Goal: Communication & Community: Answer question/provide support

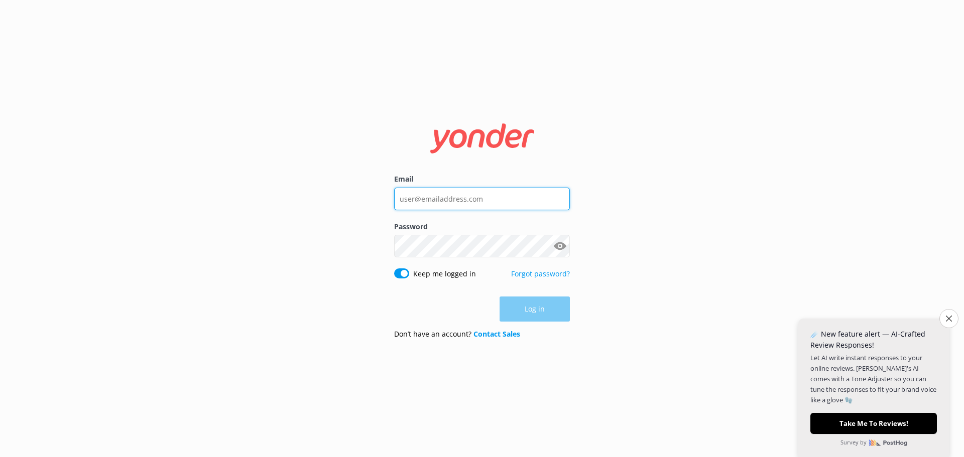
type input "[EMAIL_ADDRESS][DOMAIN_NAME]"
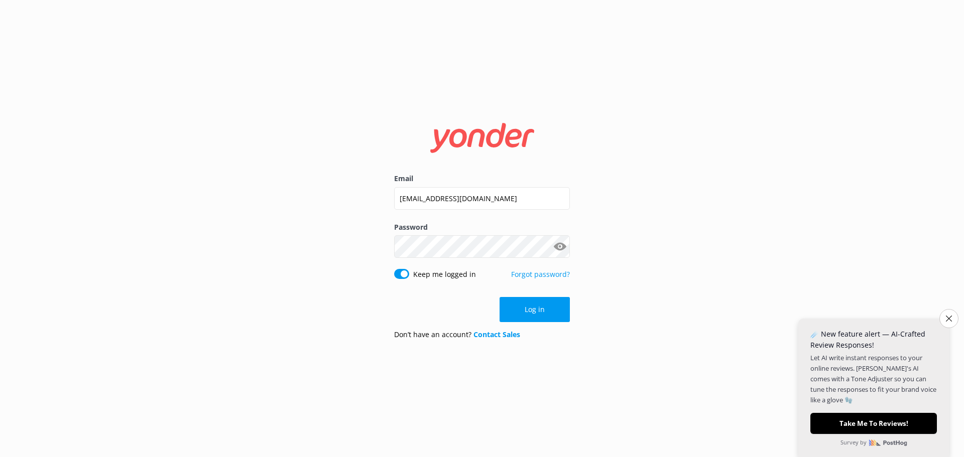
click at [546, 310] on div "Log in" at bounding box center [482, 309] width 176 height 25
click at [944, 312] on button "Close survey" at bounding box center [948, 318] width 21 height 21
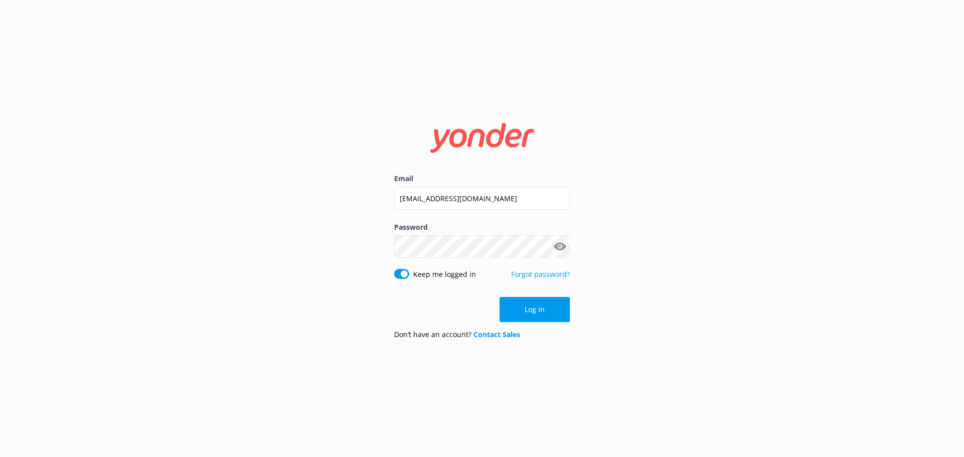
click at [515, 315] on button "Log in" at bounding box center [535, 309] width 70 height 25
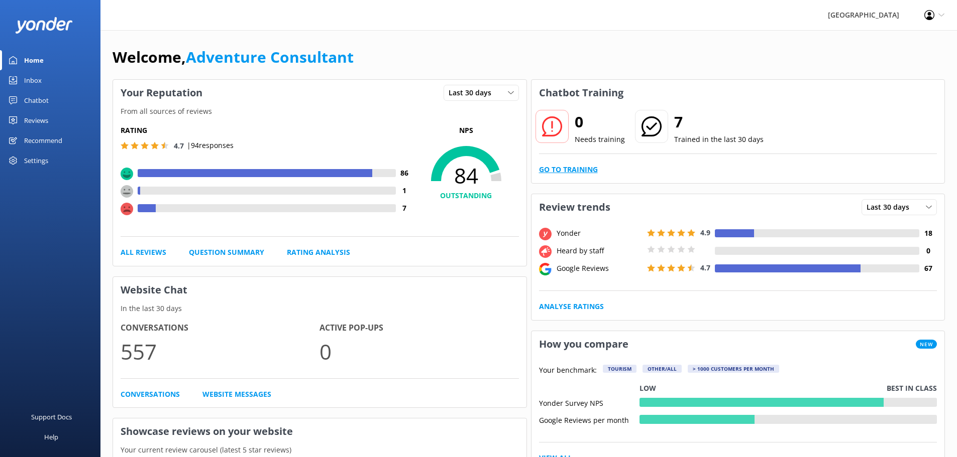
click at [586, 169] on link "Go to Training" at bounding box center [568, 169] width 59 height 11
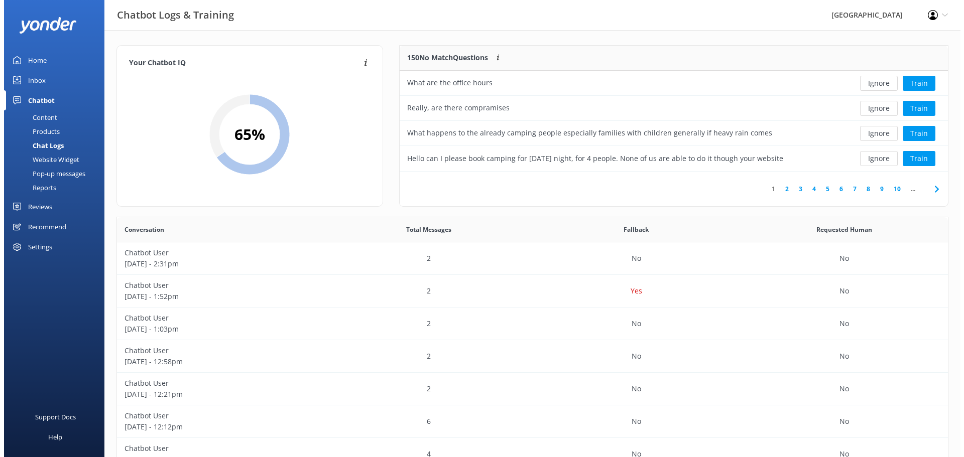
scroll to position [8, 8]
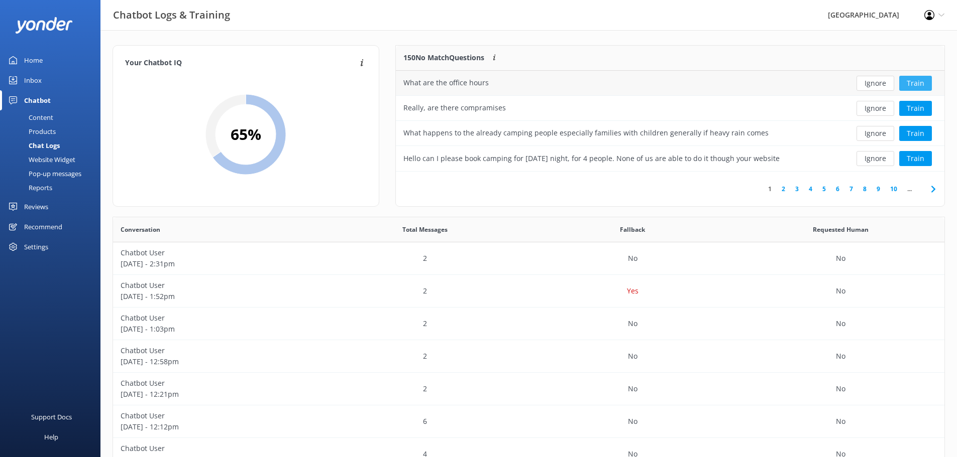
click at [915, 84] on button "Train" at bounding box center [915, 83] width 33 height 15
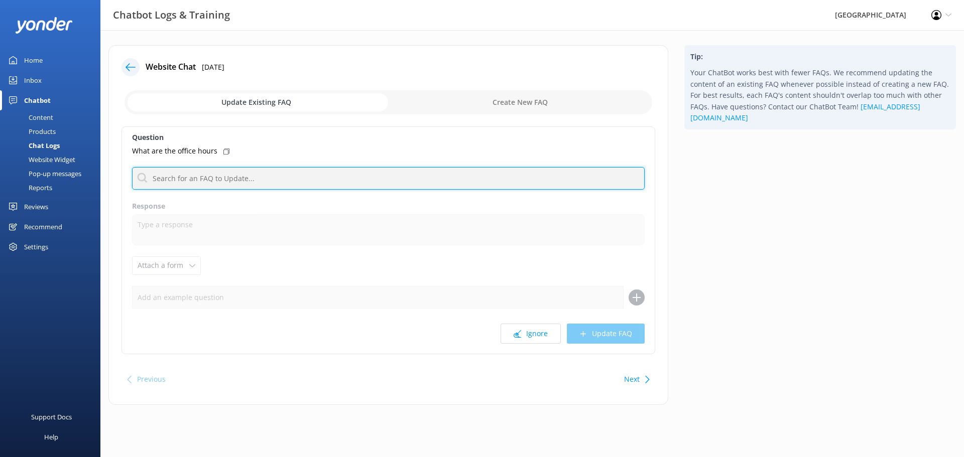
click at [212, 173] on input "text" at bounding box center [388, 178] width 513 height 23
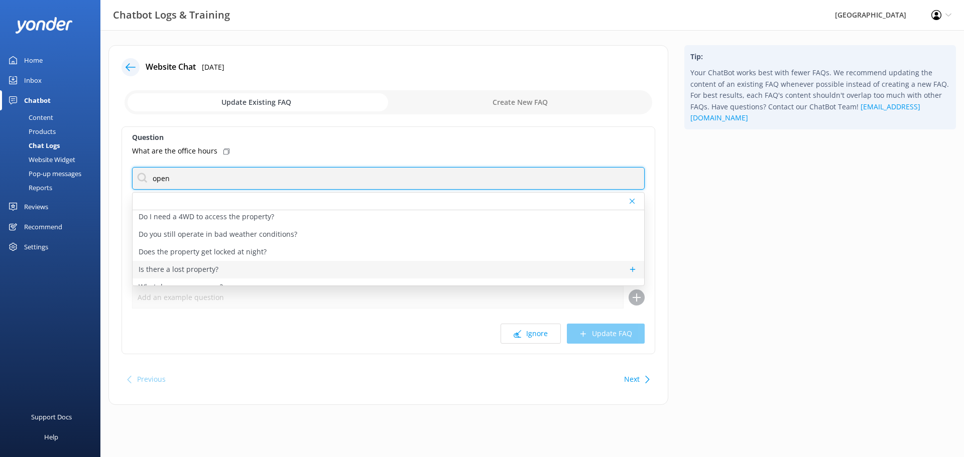
scroll to position [30, 0]
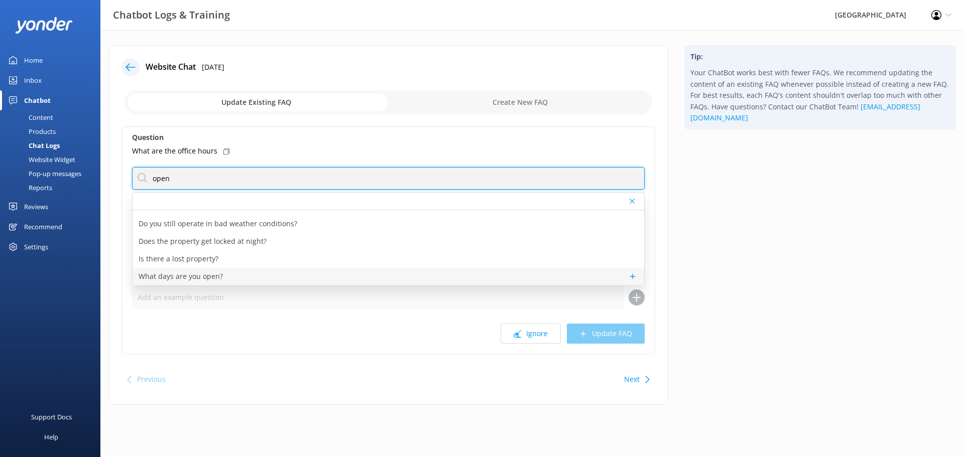
type input "open"
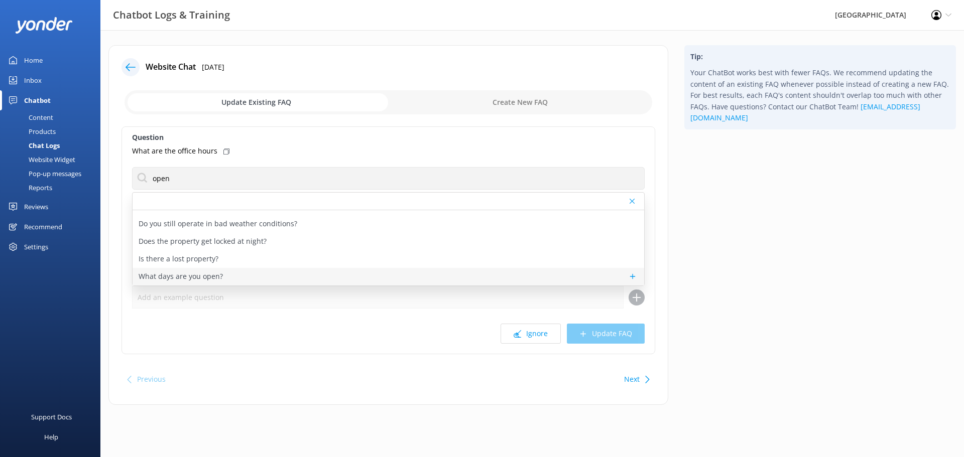
click at [215, 275] on p "What days are you open?" at bounding box center [181, 276] width 84 height 11
type textarea "[GEOGRAPHIC_DATA] is open for activities 363 days out of the year - the only tw…"
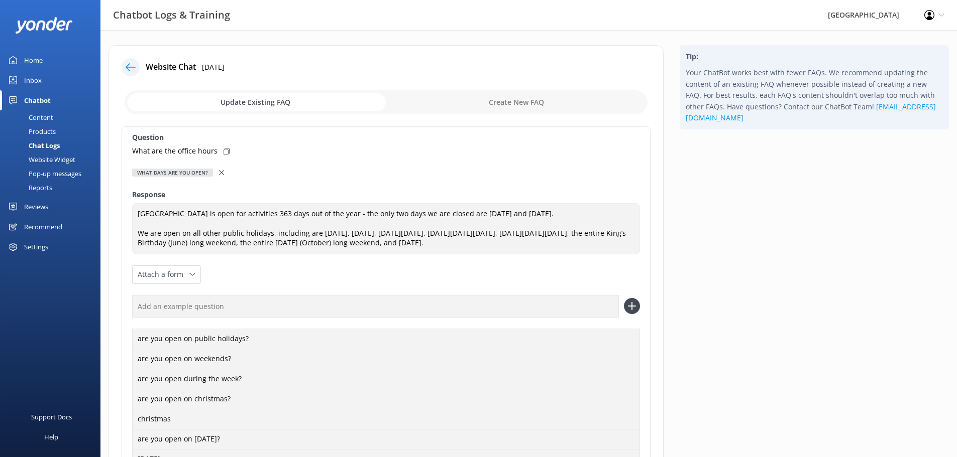
click at [221, 174] on icon at bounding box center [221, 172] width 5 height 5
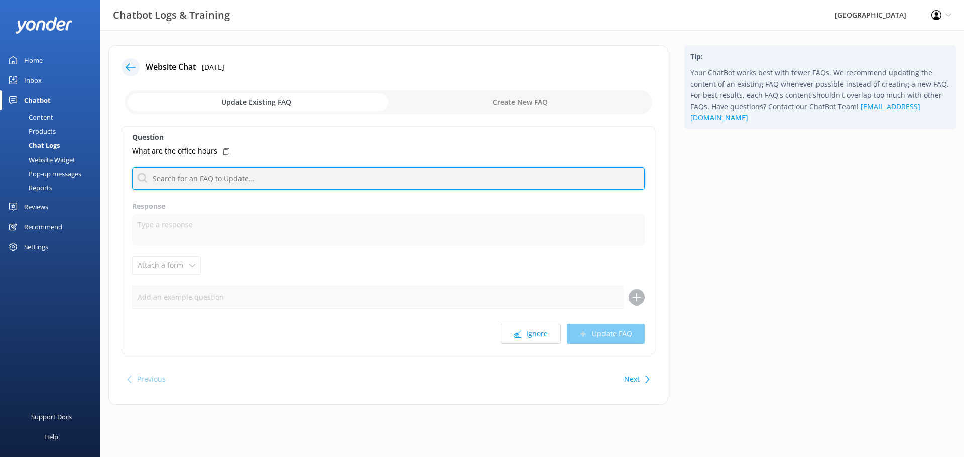
click at [207, 180] on input "text" at bounding box center [388, 178] width 513 height 23
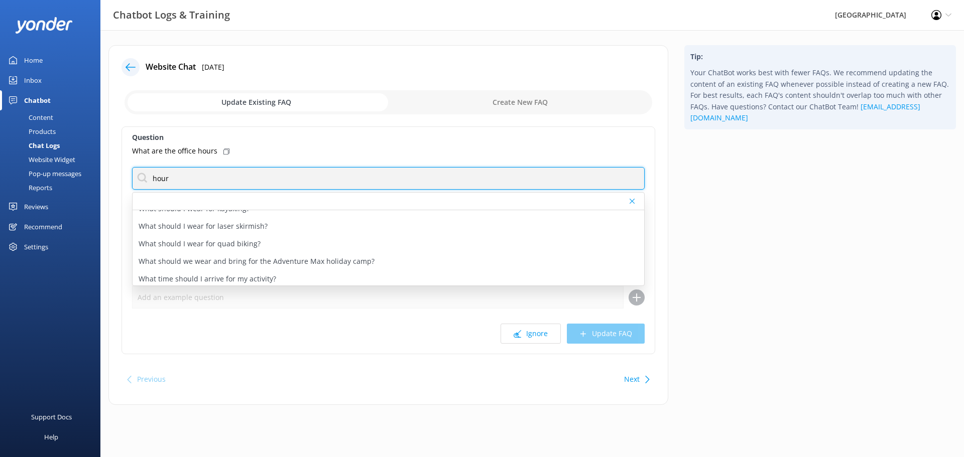
scroll to position [153, 0]
drag, startPoint x: 140, startPoint y: 177, endPoint x: 62, endPoint y: 150, distance: 82.4
click at [62, 161] on div "Chatbot Logs & Training [GEOGRAPHIC_DATA] Profile Settings Logout Home Inbox Ch…" at bounding box center [482, 232] width 964 height 405
drag, startPoint x: 191, startPoint y: 182, endPoint x: 68, endPoint y: 186, distance: 122.6
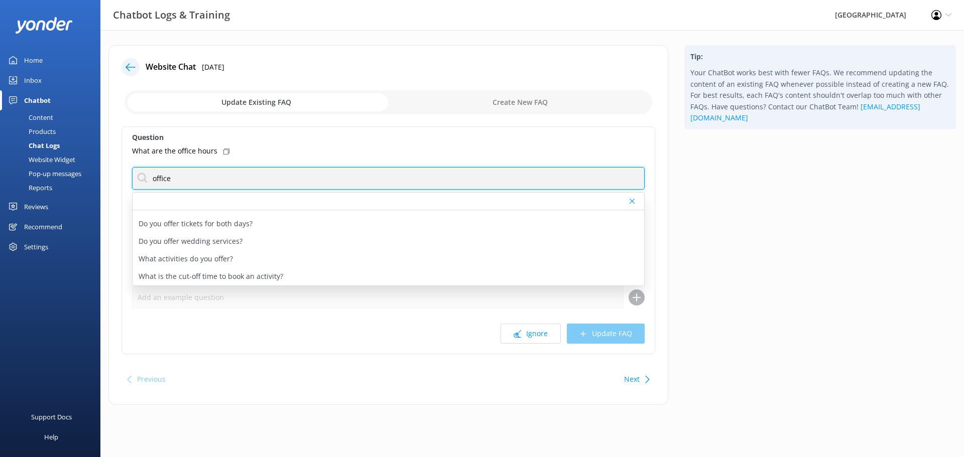
click at [68, 186] on div "Chatbot Logs & Training [GEOGRAPHIC_DATA] Profile Settings Logout Home Inbox Ch…" at bounding box center [482, 232] width 964 height 405
click at [69, 184] on div "Chatbot Logs & Training [GEOGRAPHIC_DATA] Profile Settings Logout Home Inbox Ch…" at bounding box center [482, 232] width 964 height 405
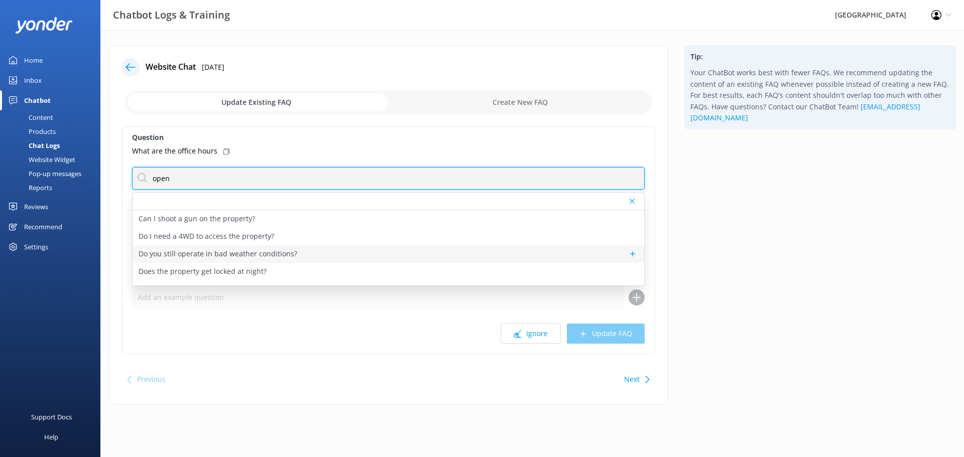
scroll to position [30, 0]
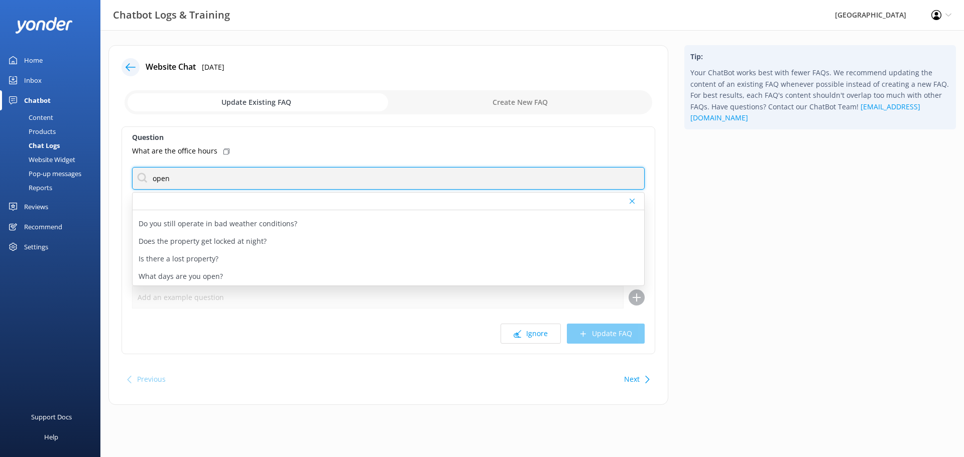
drag, startPoint x: 140, startPoint y: 184, endPoint x: 22, endPoint y: 183, distance: 118.0
click at [22, 183] on div "Chatbot Logs & Training [GEOGRAPHIC_DATA] Profile Settings Logout Home Inbox Ch…" at bounding box center [482, 232] width 964 height 405
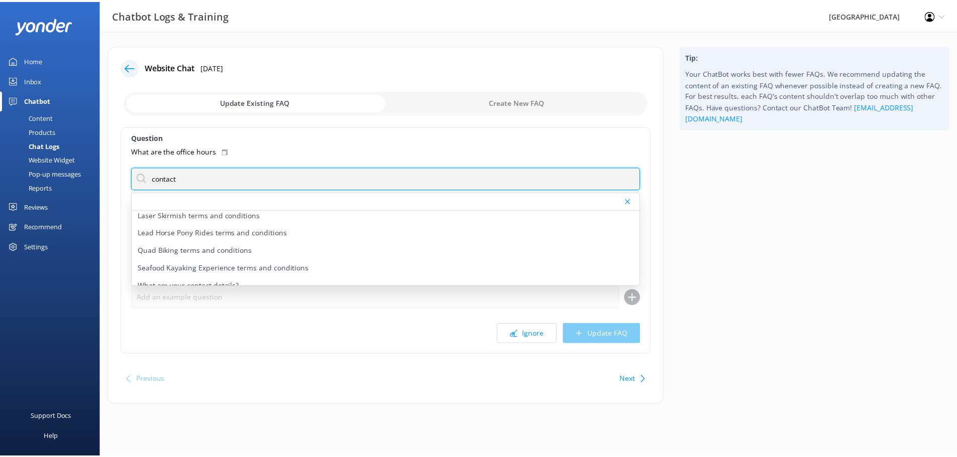
scroll to position [276, 0]
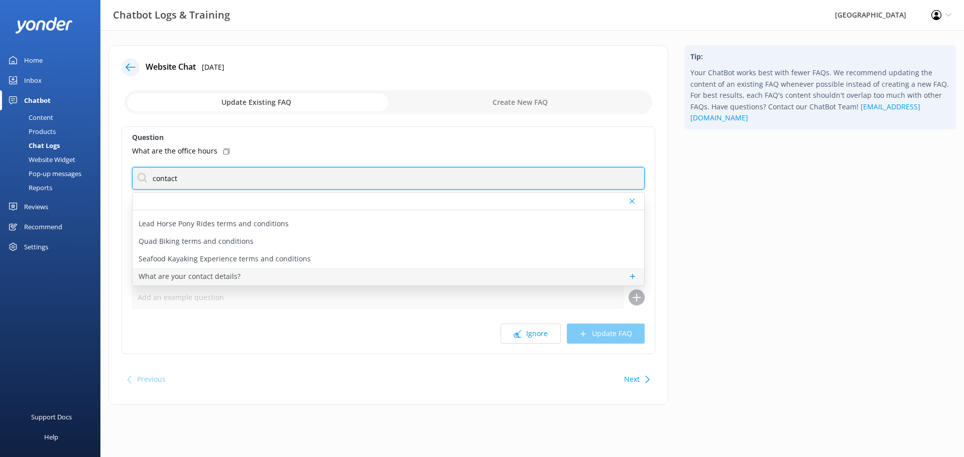
type input "contact"
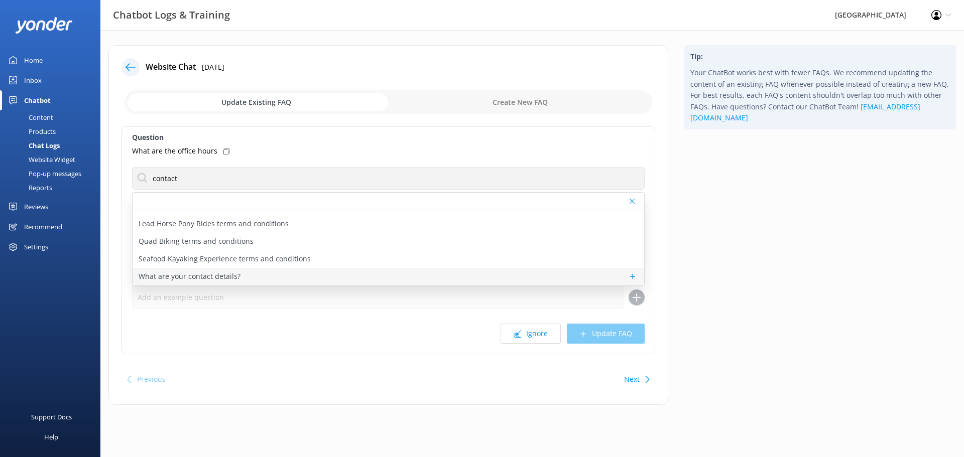
click at [225, 276] on p "What are your contact details?" at bounding box center [190, 276] width 102 height 11
type textarea "[GEOGRAPHIC_DATA] can be contacted by phone on [PHONE_NUMBER] or by email at [E…"
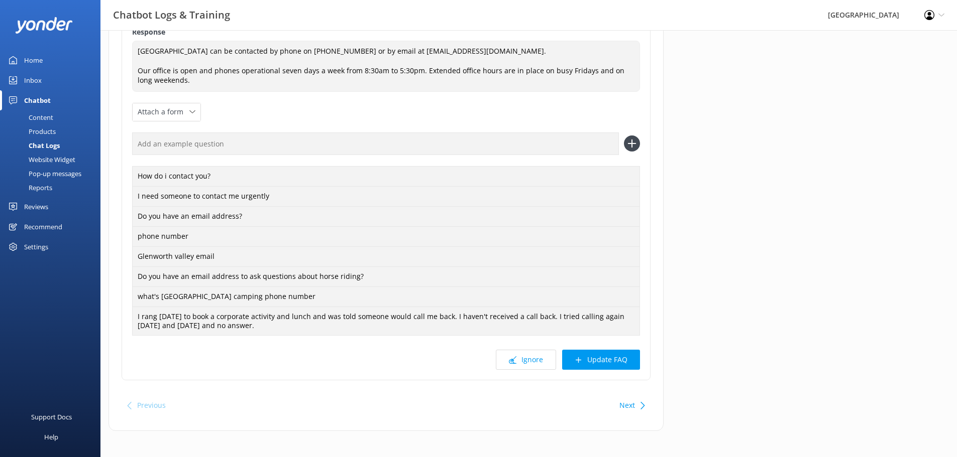
scroll to position [167, 0]
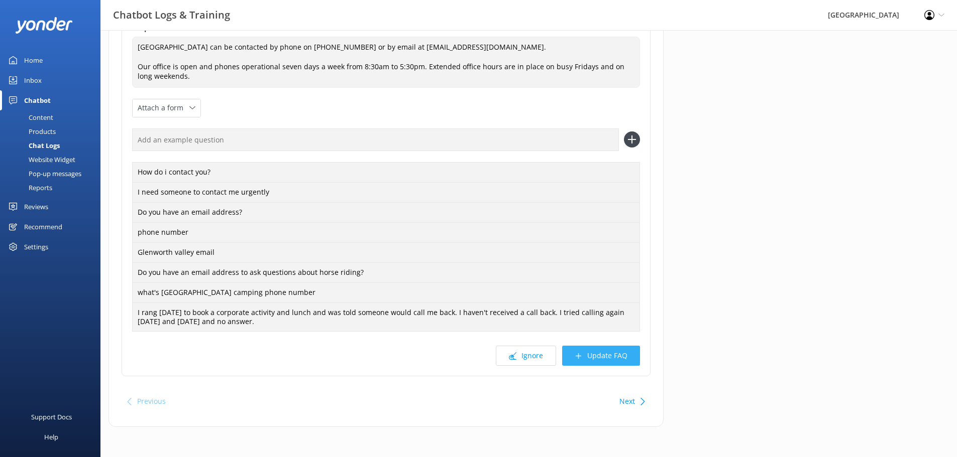
click at [610, 354] on button "Update FAQ" at bounding box center [601, 356] width 78 height 20
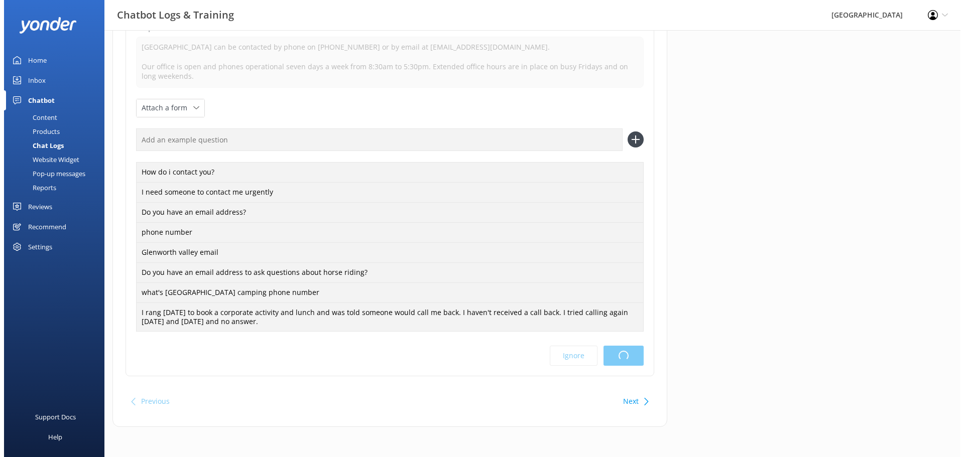
scroll to position [0, 0]
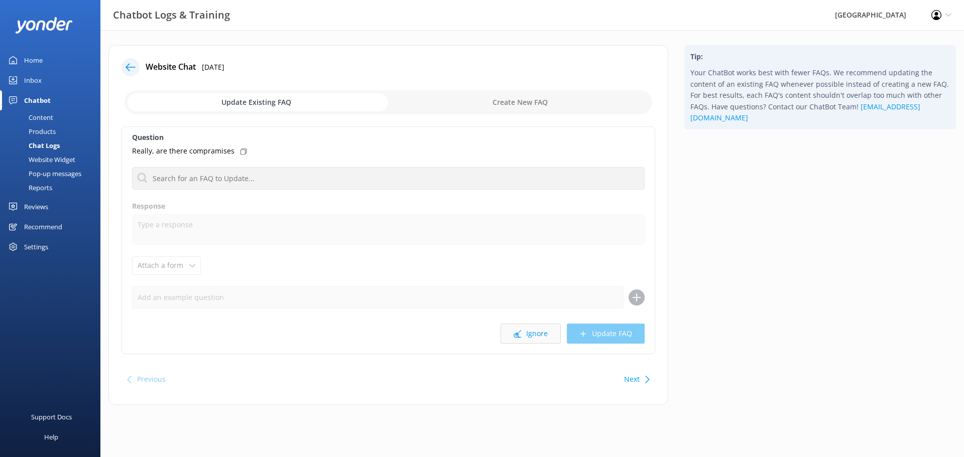
click at [532, 336] on button "Ignore" at bounding box center [531, 334] width 60 height 20
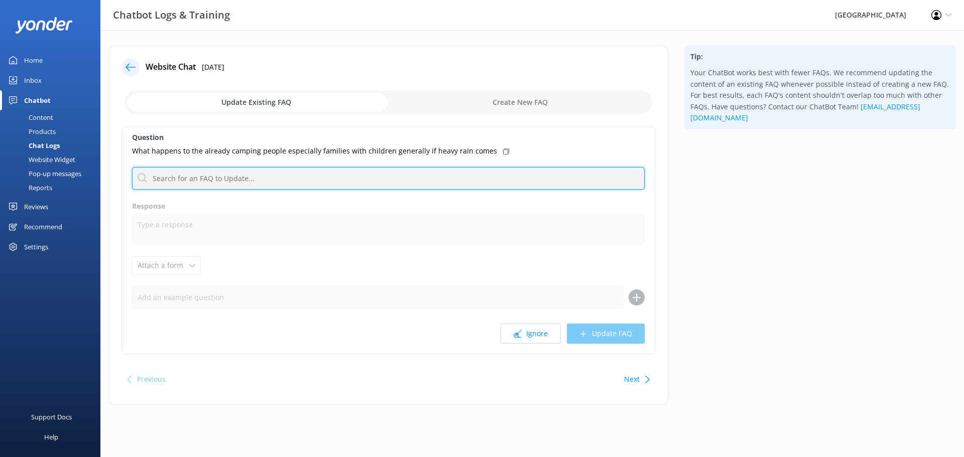
click at [279, 181] on input "text" at bounding box center [388, 178] width 513 height 23
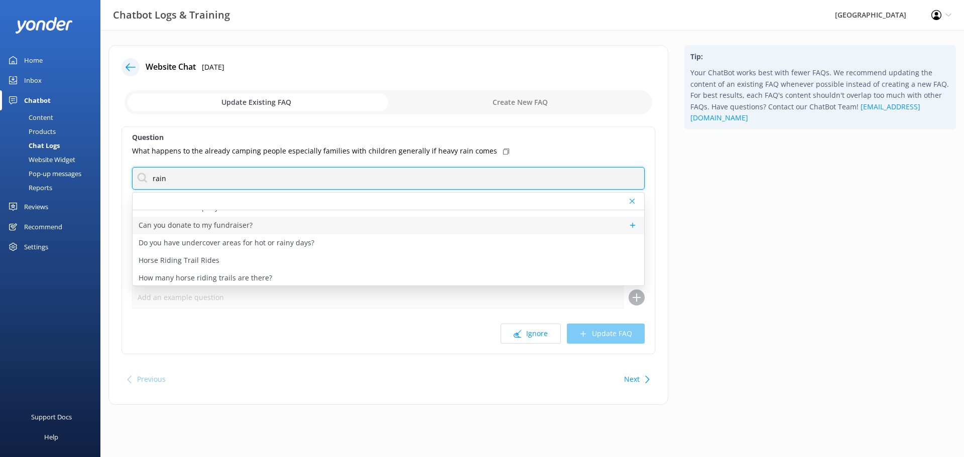
scroll to position [83, 0]
drag, startPoint x: 121, startPoint y: 178, endPoint x: 56, endPoint y: 178, distance: 65.3
click at [56, 178] on div "Chatbot Logs & Training [GEOGRAPHIC_DATA] Profile Settings Logout Home Inbox Ch…" at bounding box center [482, 232] width 964 height 405
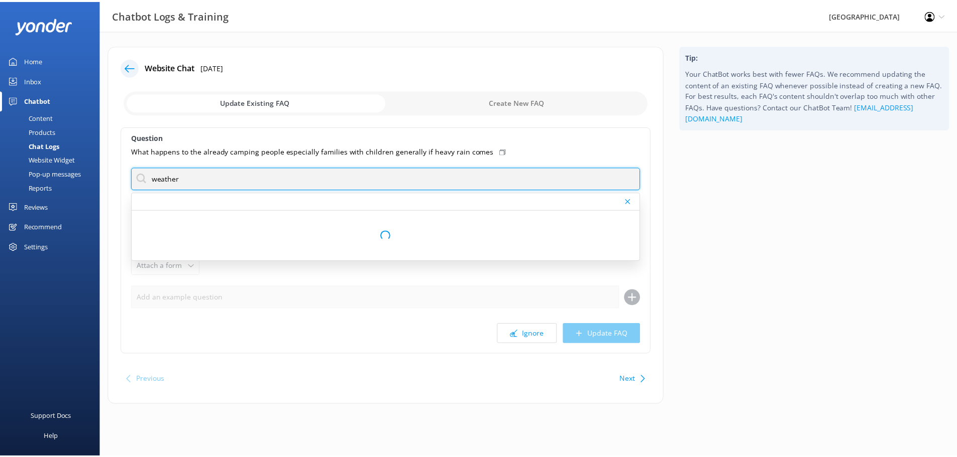
scroll to position [0, 0]
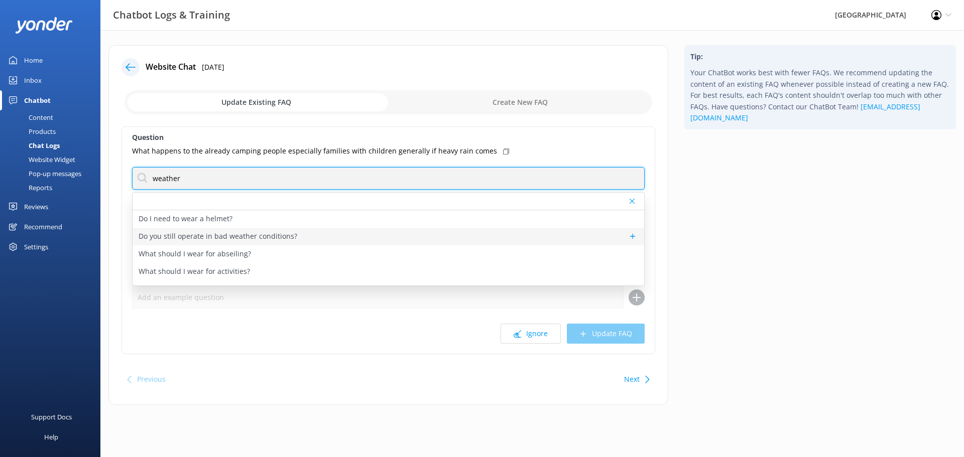
type input "weather"
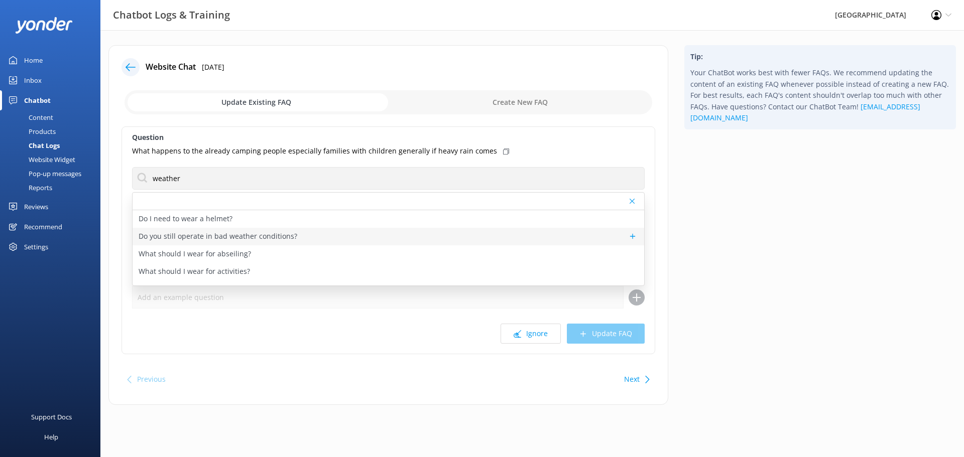
click at [240, 236] on p "Do you still operate in bad weather conditions?" at bounding box center [218, 236] width 159 height 11
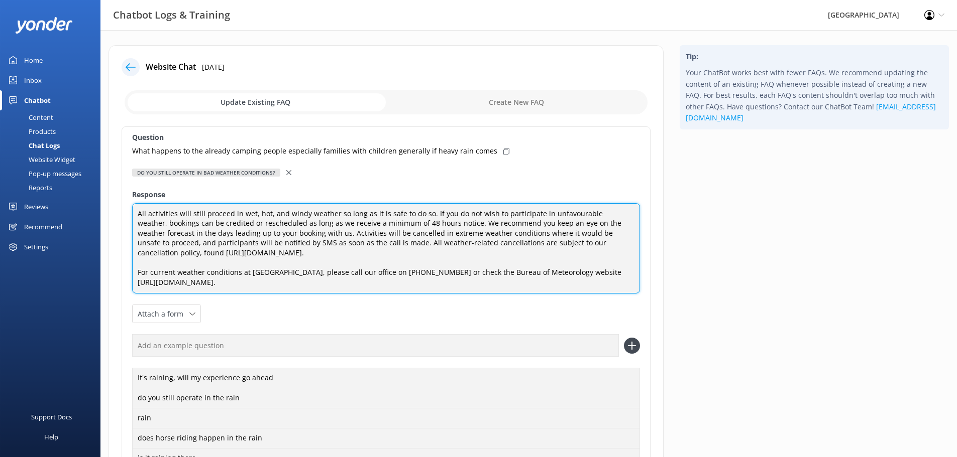
click at [178, 214] on textarea "All activities will still proceed in wet, hot, and windy weather so long as it …" at bounding box center [386, 248] width 508 height 91
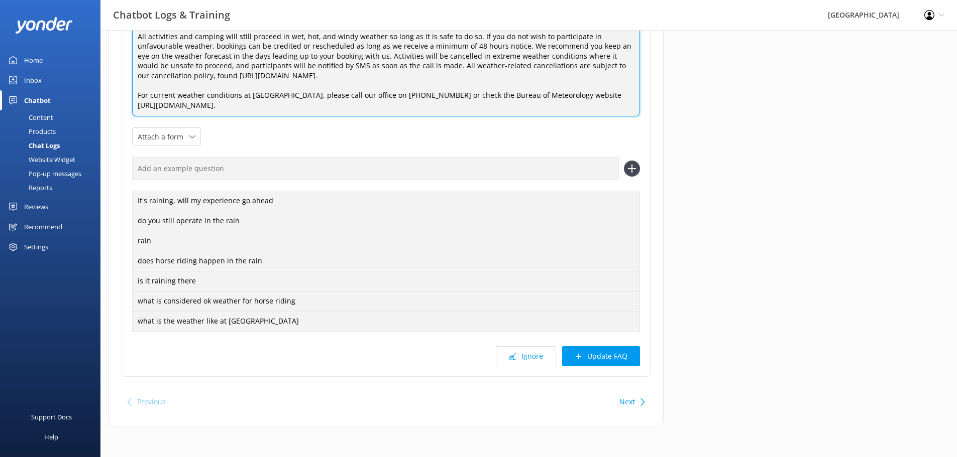
scroll to position [178, 0]
type textarea "All activities and camping will still proceed in wet, hot, and windy weather so…"
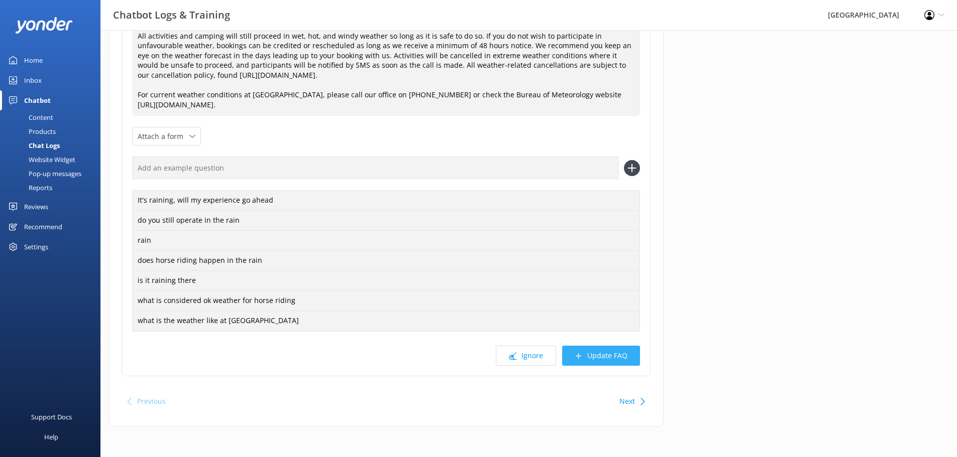
click at [619, 358] on button "Update FAQ" at bounding box center [601, 356] width 78 height 20
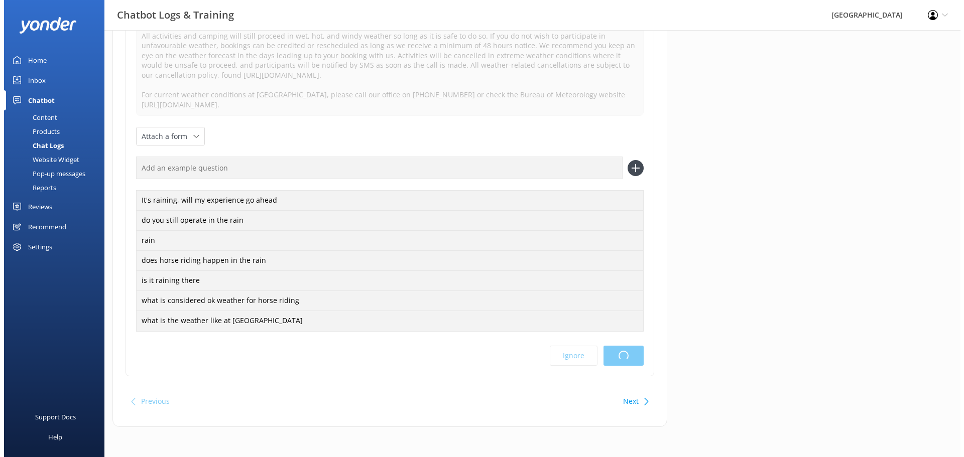
scroll to position [0, 0]
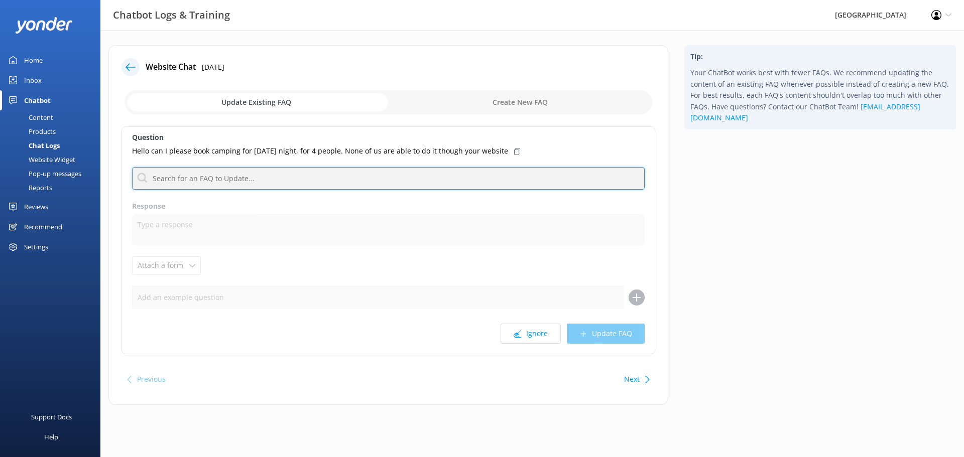
click at [257, 182] on input "text" at bounding box center [388, 178] width 513 height 23
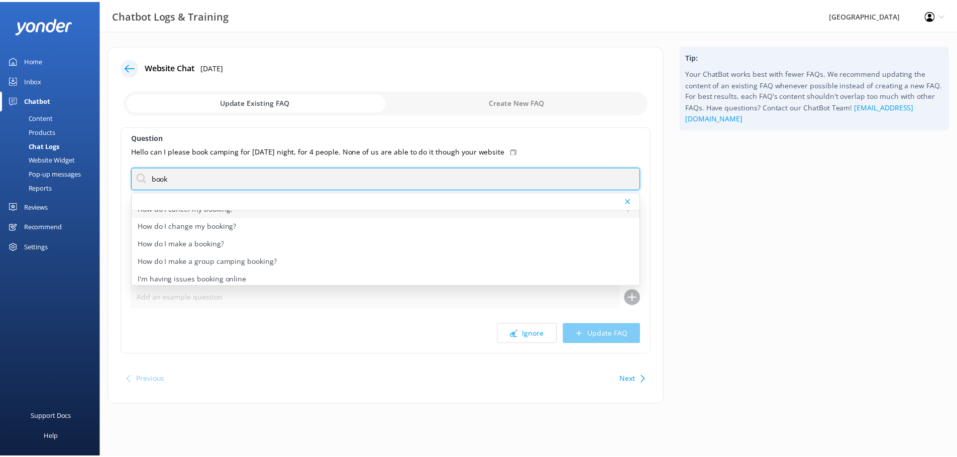
scroll to position [171, 0]
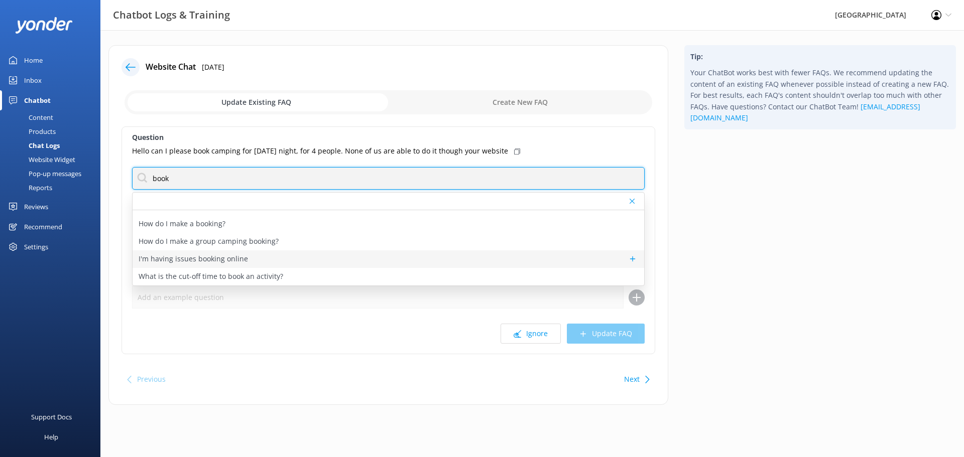
type input "book"
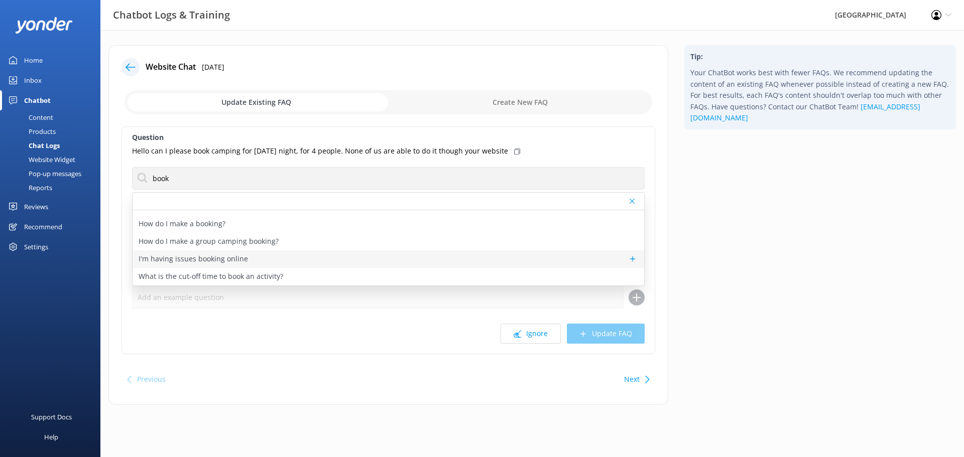
click at [235, 263] on p "I'm having issues booking online" at bounding box center [193, 259] width 109 height 11
type textarea "If you're having trouble booking online, please call our office on [PHONE_NUMBE…"
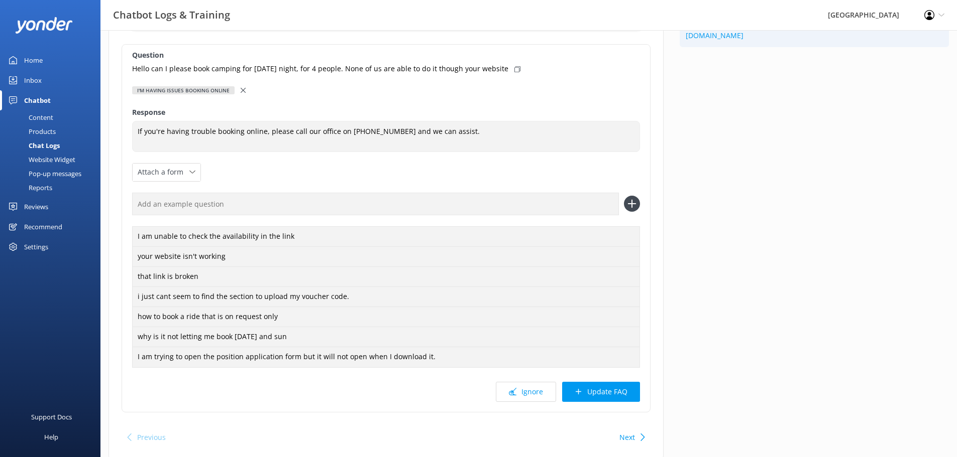
scroll to position [119, 0]
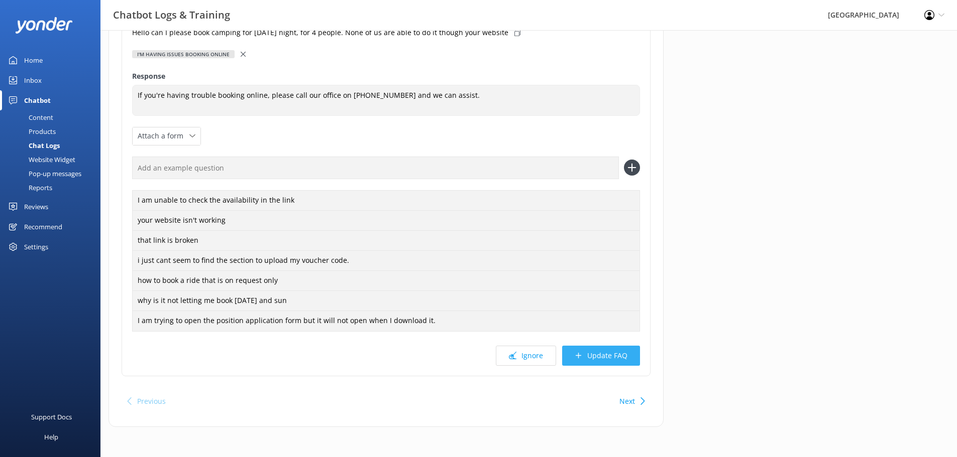
click at [588, 357] on button "Update FAQ" at bounding box center [601, 356] width 78 height 20
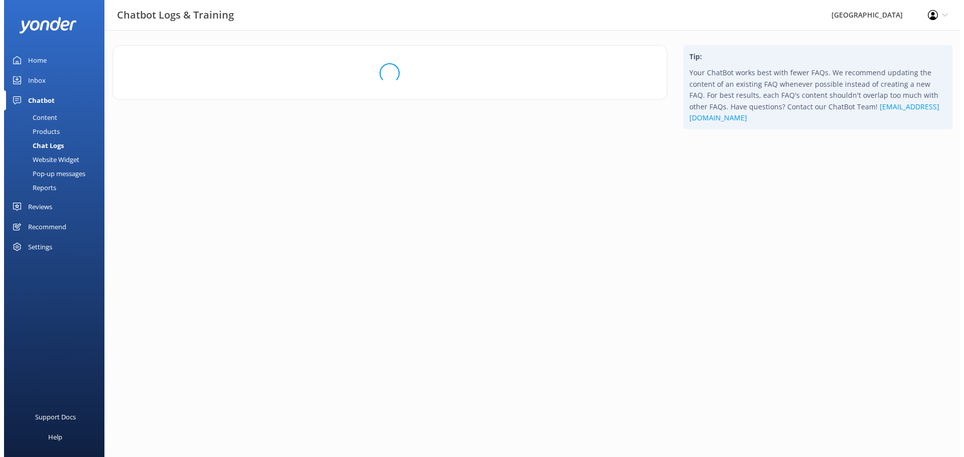
scroll to position [0, 0]
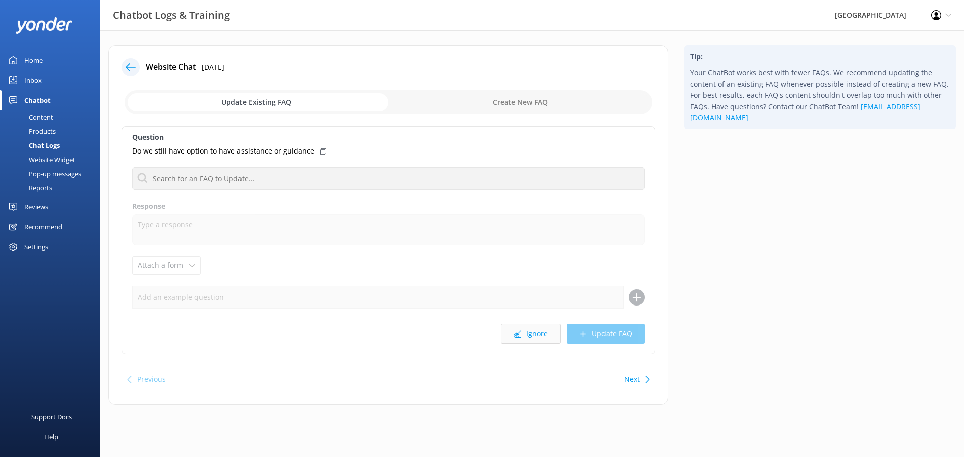
click at [541, 333] on button "Ignore" at bounding box center [531, 334] width 60 height 20
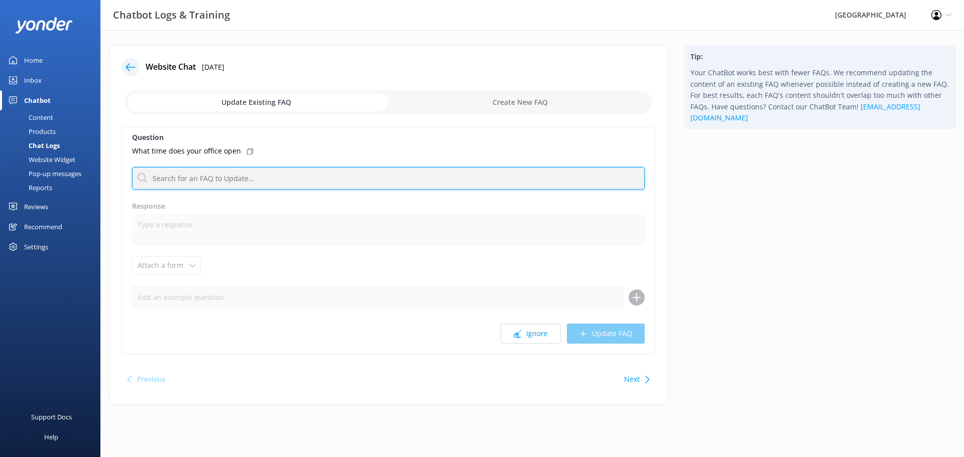
click at [239, 178] on input "text" at bounding box center [388, 178] width 513 height 23
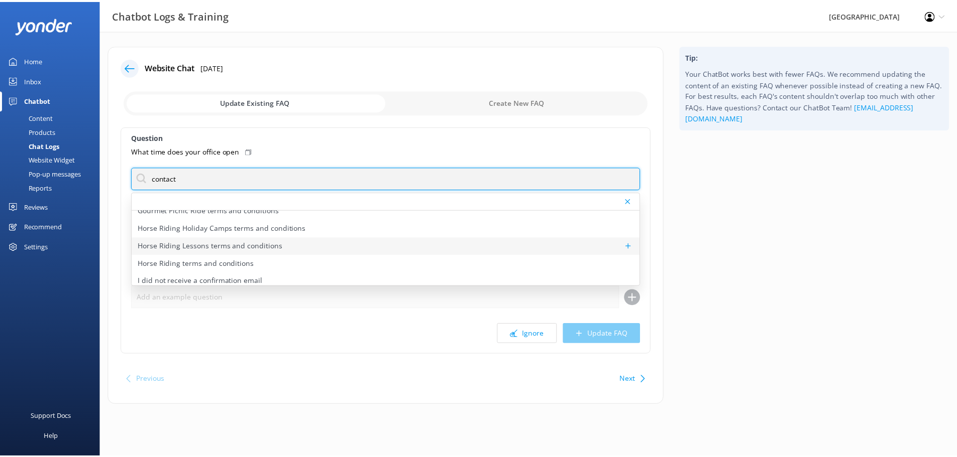
scroll to position [276, 0]
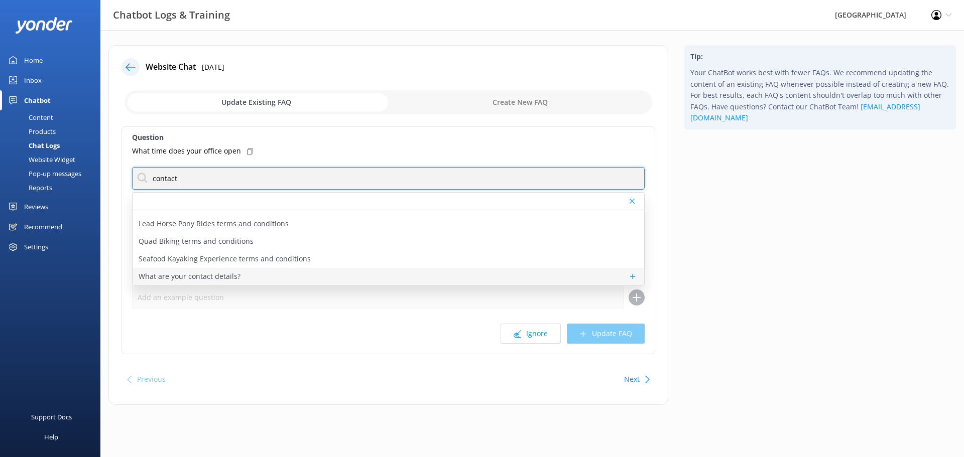
type input "contact"
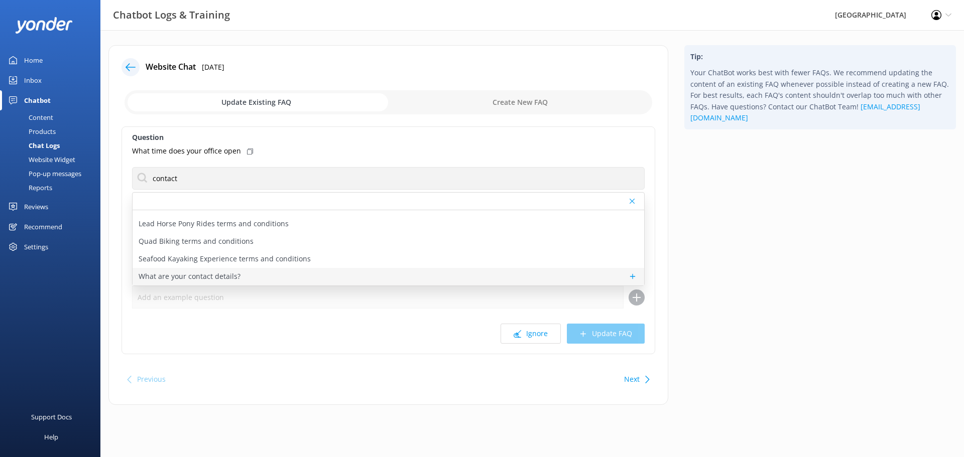
click at [165, 276] on p "What are your contact details?" at bounding box center [190, 276] width 102 height 11
type textarea "[GEOGRAPHIC_DATA] can be contacted by phone on [PHONE_NUMBER] or by email at [E…"
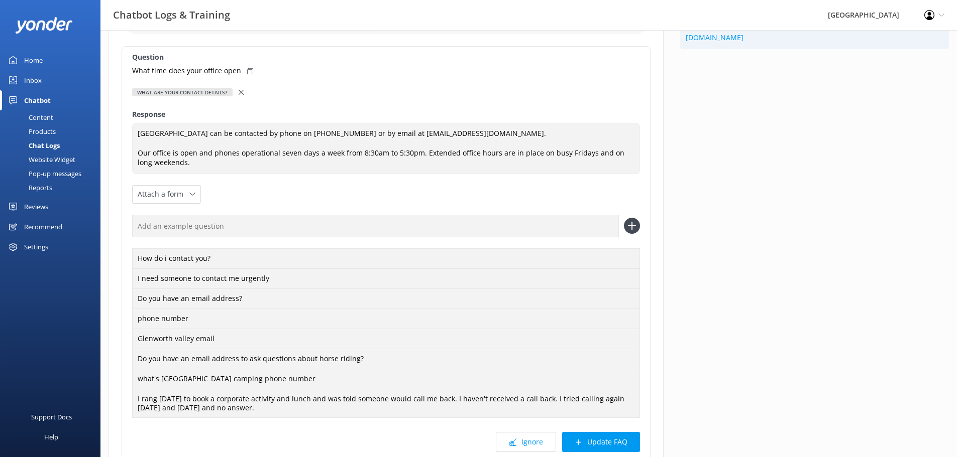
scroll to position [167, 0]
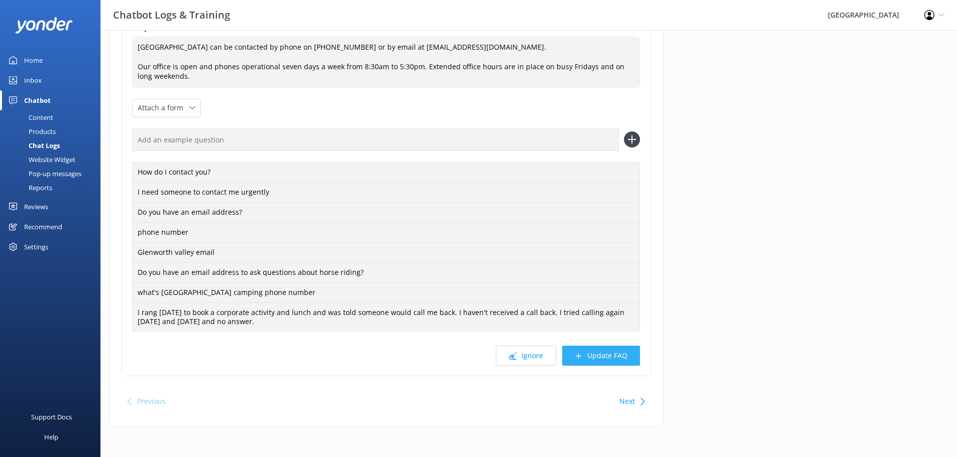
click at [621, 358] on button "Update FAQ" at bounding box center [601, 356] width 78 height 20
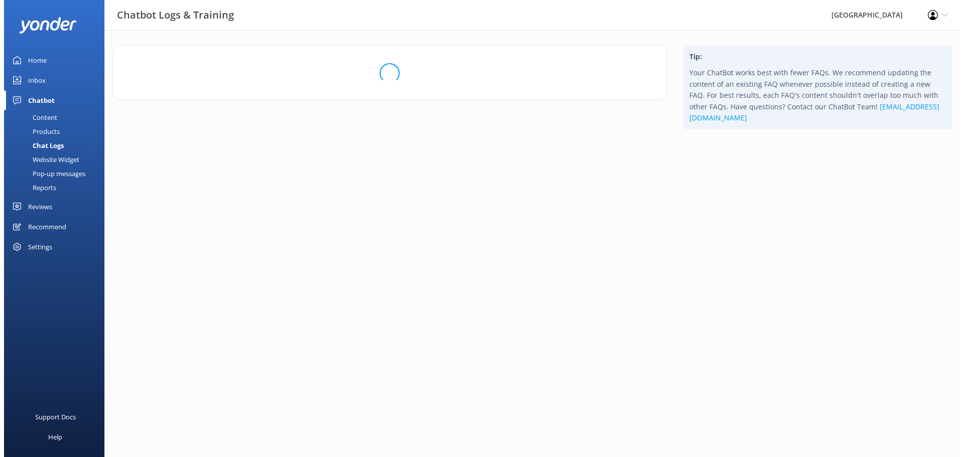
scroll to position [0, 0]
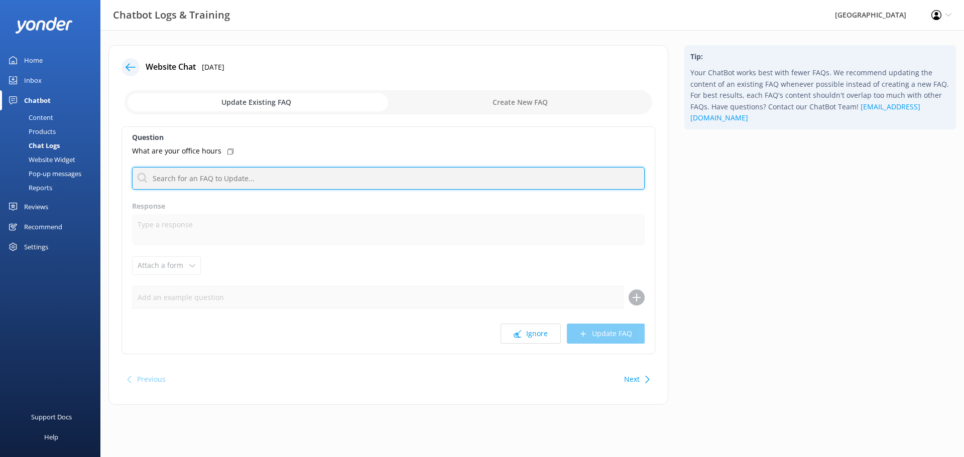
click at [211, 179] on input "text" at bounding box center [388, 178] width 513 height 23
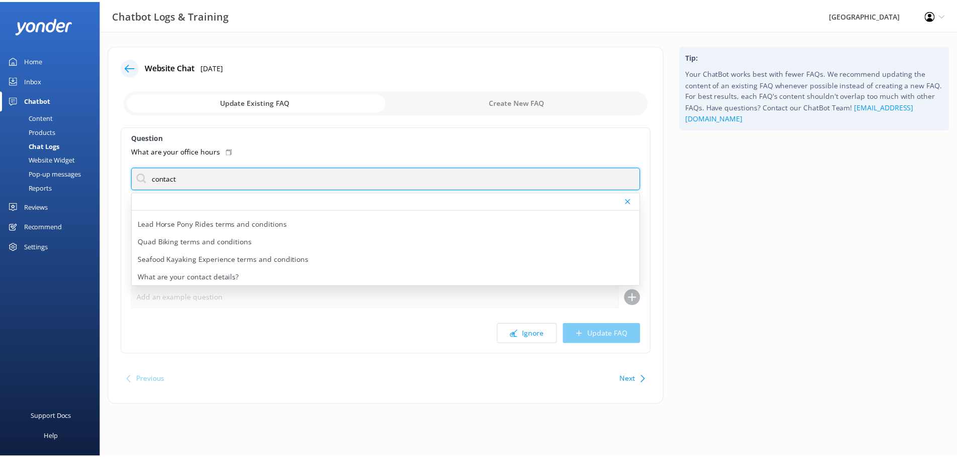
scroll to position [276, 0]
type input "contact"
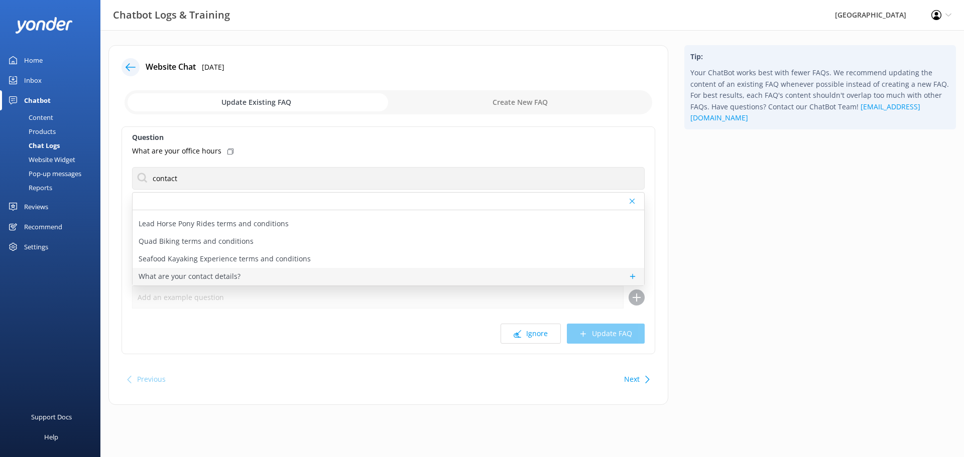
click at [170, 274] on p "What are your contact details?" at bounding box center [190, 276] width 102 height 11
type textarea "[GEOGRAPHIC_DATA] can be contacted by phone on [PHONE_NUMBER] or by email at [E…"
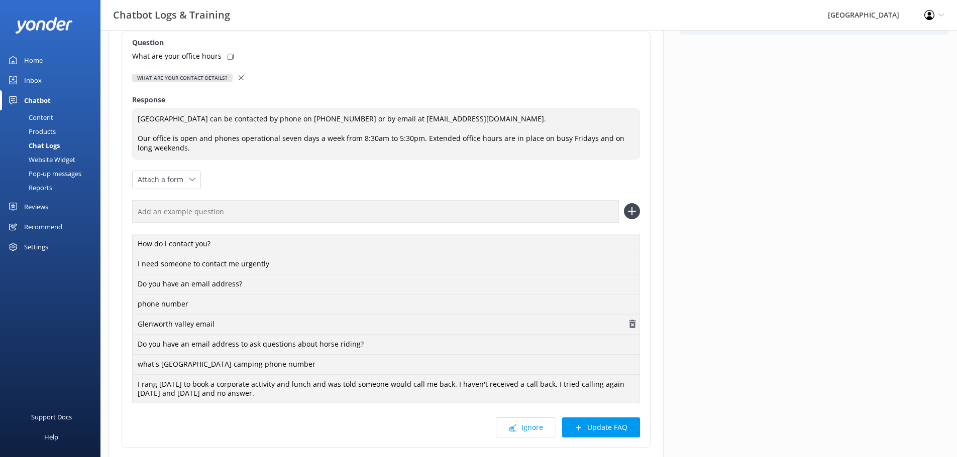
scroll to position [167, 0]
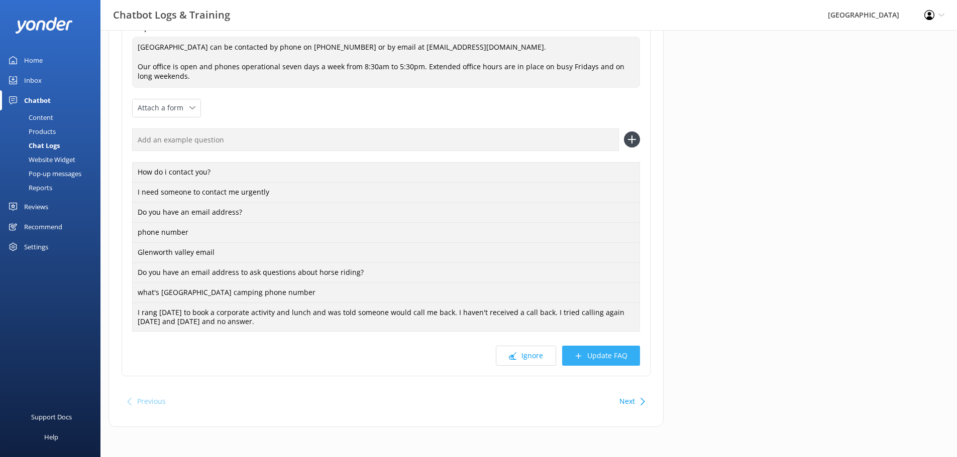
click at [613, 347] on button "Update FAQ" at bounding box center [601, 356] width 78 height 20
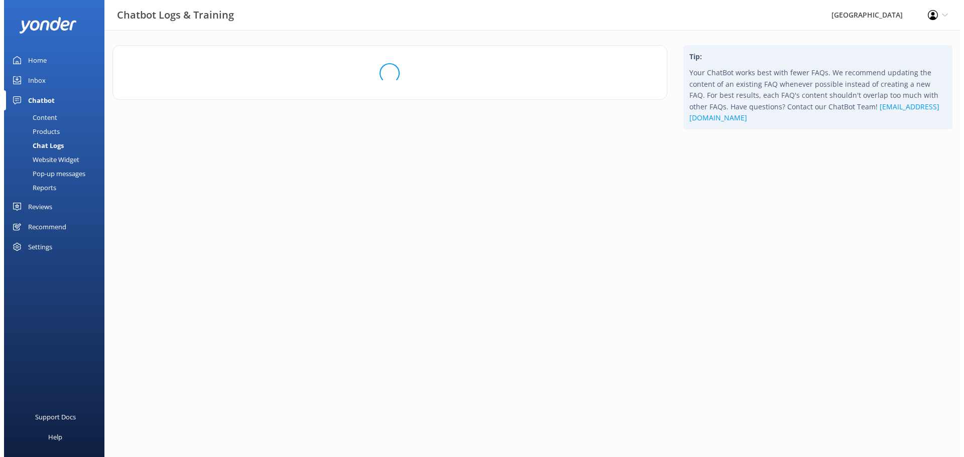
scroll to position [0, 0]
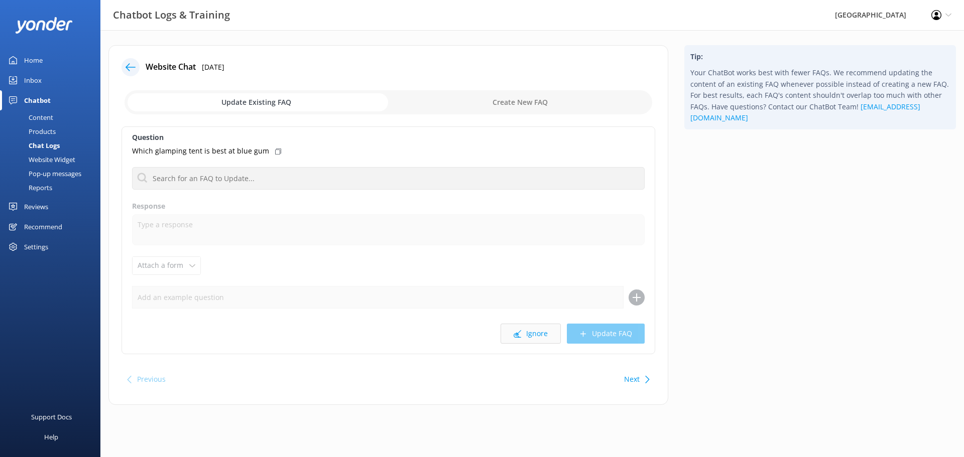
click at [523, 335] on button "Ignore" at bounding box center [531, 334] width 60 height 20
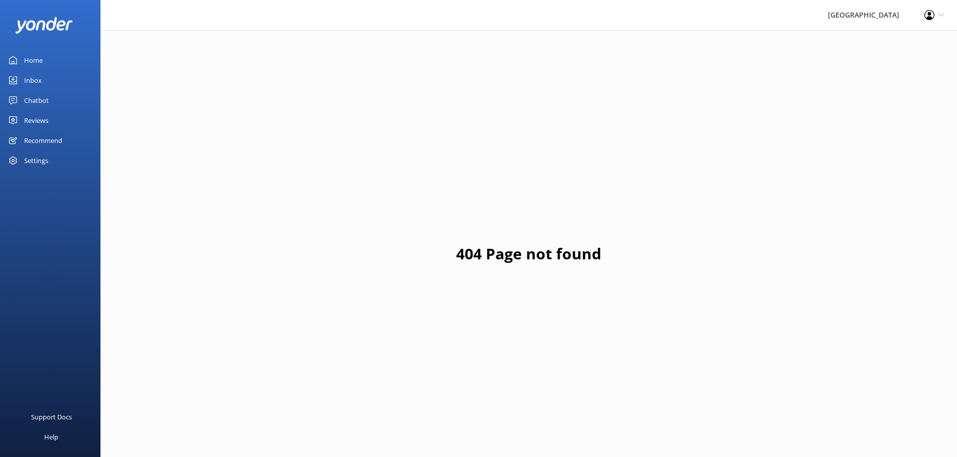
click at [41, 101] on div "Chatbot" at bounding box center [36, 100] width 25 height 20
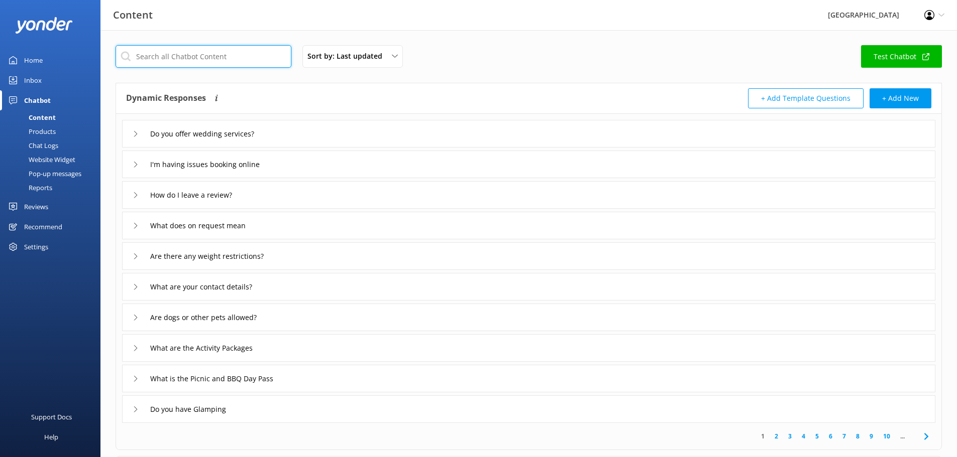
click at [171, 58] on input "text" at bounding box center [203, 56] width 176 height 23
click at [298, 75] on div "Sort by: Last updated Title (A-Z) Last updated Test Chatbot Dynamic Responses T…" at bounding box center [528, 292] width 856 height 525
click at [265, 224] on div "What does on request mean" at bounding box center [528, 226] width 813 height 28
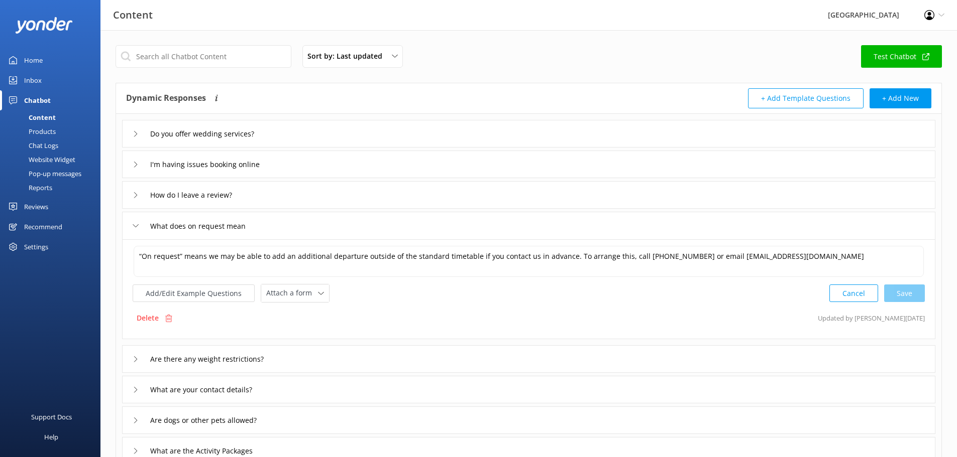
click at [295, 363] on div "Are there any weight restrictions?" at bounding box center [528, 359] width 813 height 28
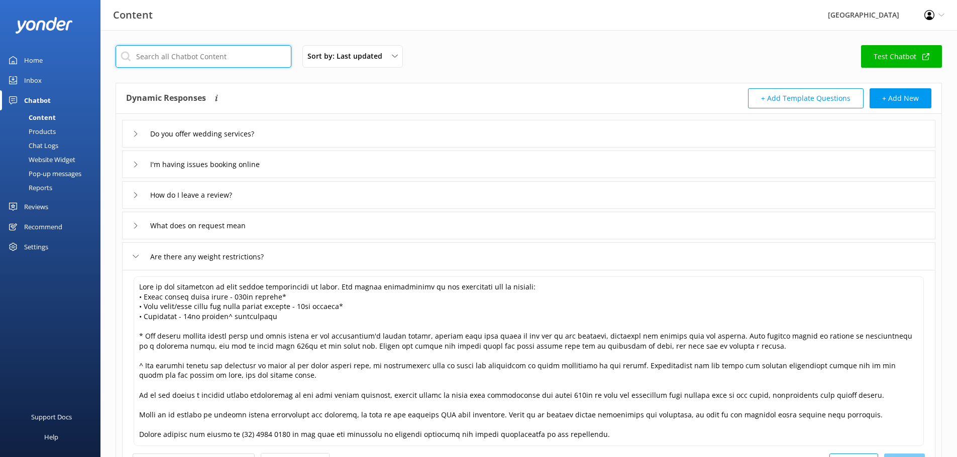
click at [207, 58] on input "text" at bounding box center [203, 56] width 176 height 23
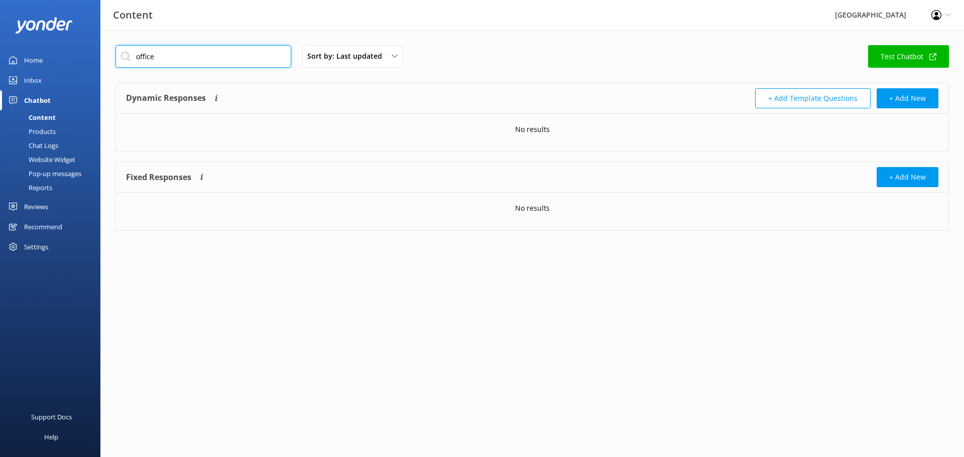
drag, startPoint x: 179, startPoint y: 51, endPoint x: 39, endPoint y: 57, distance: 140.2
click at [40, 60] on div "Content Glenworth Valley Profile Settings Logout Home Inbox Chatbot Content Pro…" at bounding box center [482, 145] width 964 height 231
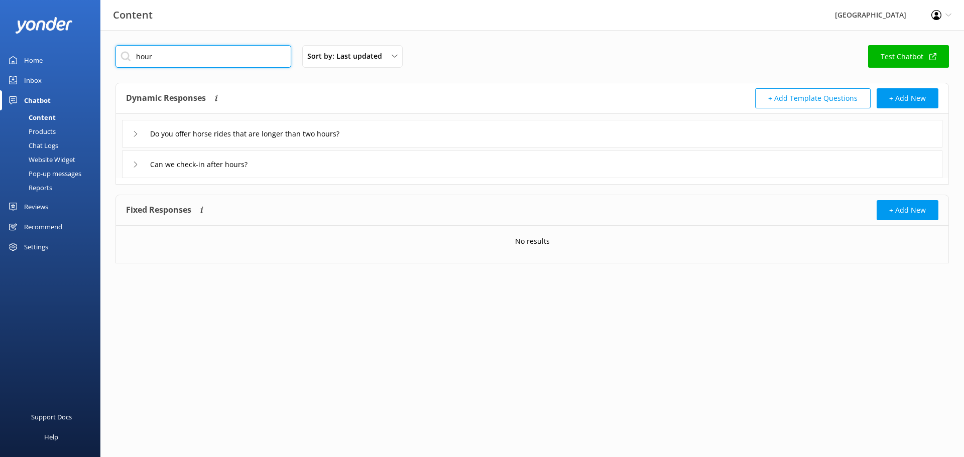
drag, startPoint x: 171, startPoint y: 56, endPoint x: 45, endPoint y: 68, distance: 126.1
click at [45, 68] on div "Content Glenworth Valley Profile Settings Logout Home Inbox Chatbot Content Pro…" at bounding box center [482, 162] width 964 height 264
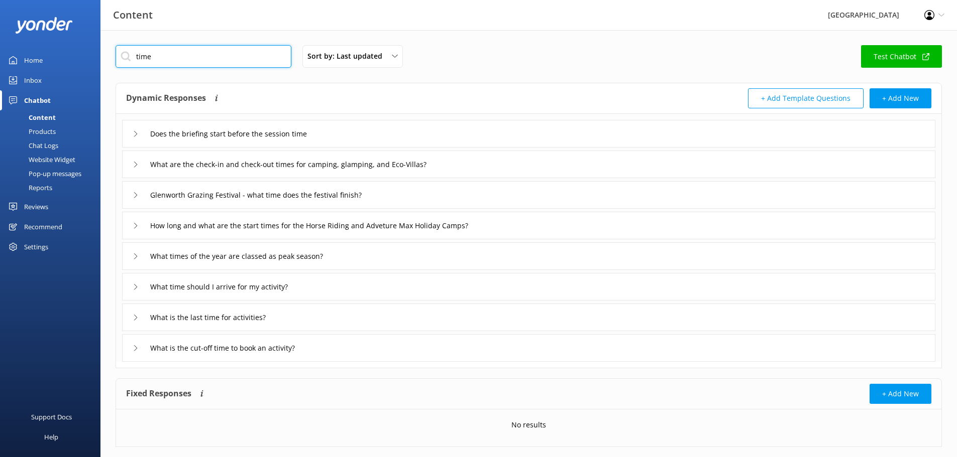
click at [0, 43] on div "Content Glenworth Valley Profile Settings Logout Home Inbox Chatbot Content Pro…" at bounding box center [478, 253] width 957 height 447
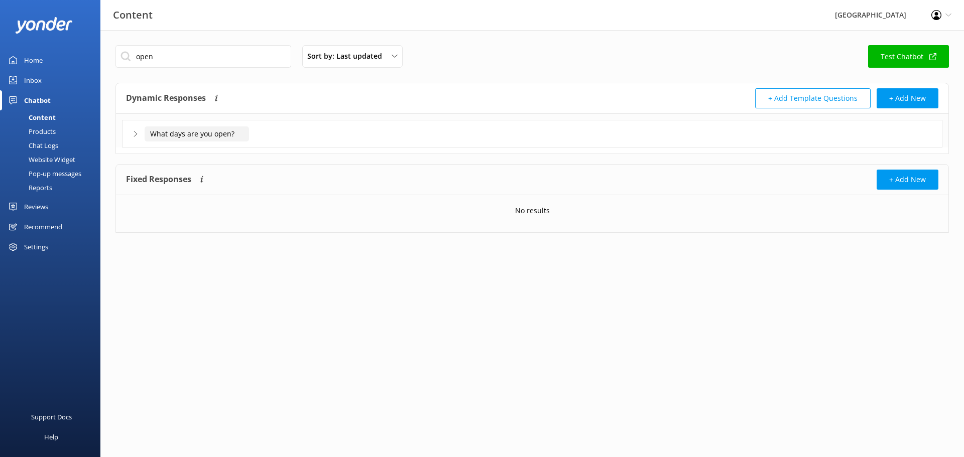
click at [189, 129] on input "What days are you open?" at bounding box center [197, 134] width 104 height 15
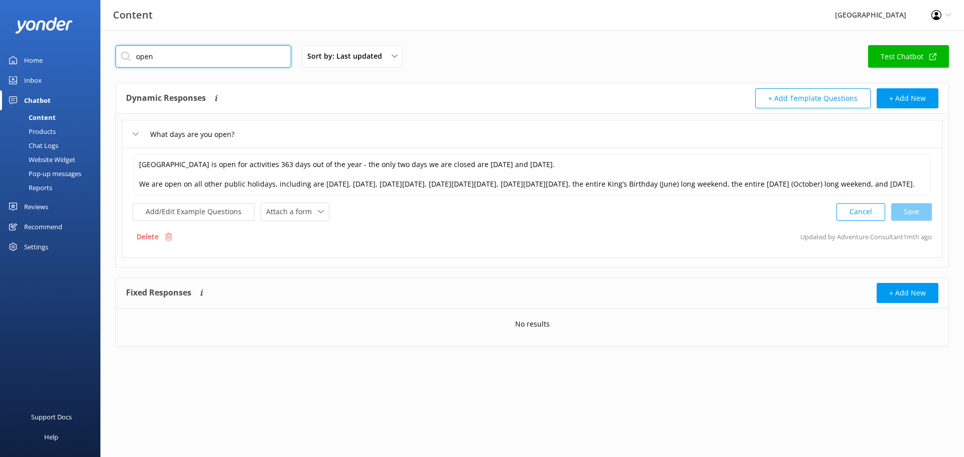
drag, startPoint x: 166, startPoint y: 64, endPoint x: 0, endPoint y: 68, distance: 166.3
click at [11, 70] on div "Content Glenworth Valley Profile Settings Logout Home Inbox Chatbot Content Pro…" at bounding box center [482, 203] width 964 height 347
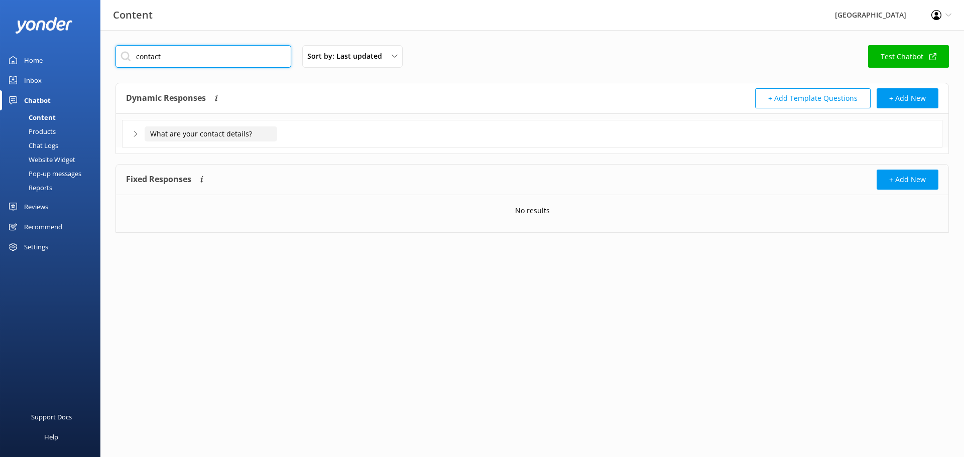
type input "contact"
click at [243, 139] on input "What are your contact details?" at bounding box center [211, 134] width 133 height 15
